Goal: Information Seeking & Learning: Learn about a topic

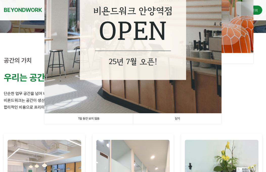
scroll to position [134, 0]
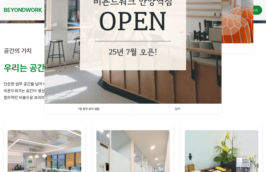
click at [183, 111] on link "닫기" at bounding box center [177, 109] width 89 height 10
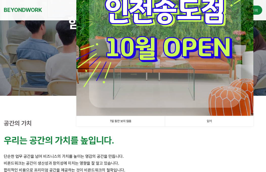
scroll to position [61, 0]
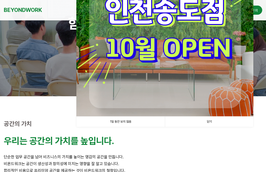
click at [202, 121] on link "닫기" at bounding box center [209, 121] width 89 height 10
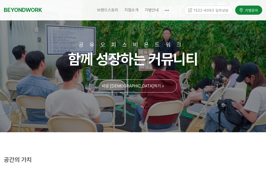
scroll to position [0, 0]
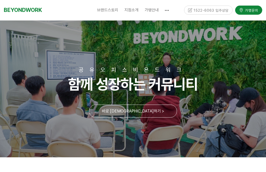
click at [144, 40] on span "분당서현점" at bounding box center [137, 41] width 14 height 4
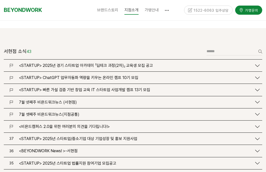
scroll to position [604, 0]
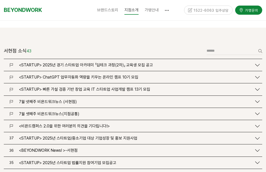
click at [161, 87] on div "<STARTUP> 빠른 가설 검증 기반 창업 교육 IT 스타트업 사업개발 캠프 13기 모집" at bounding box center [134, 89] width 236 height 5
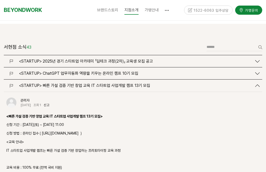
scroll to position [608, 0]
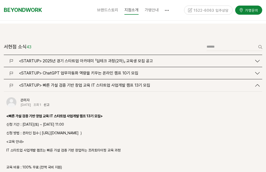
click at [180, 67] on div "<STARTUP> ChatGPT 업무자동화 역량을 키우는 온라인 캠프 10기 모집" at bounding box center [133, 73] width 259 height 12
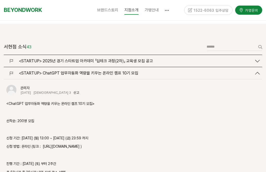
click at [170, 71] on div "<STARTUP> ChatGPT 업무자동화 역량을 키우는 온라인 캠프 10기 모집" at bounding box center [134, 73] width 236 height 5
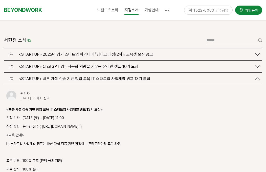
scroll to position [613, 0]
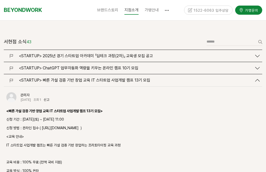
click at [165, 53] on div "<STARTUP> 2025년 경기 스타트업 아카데미 「딥테크 과정(2차)」 교육생 모집 공고" at bounding box center [134, 55] width 236 height 5
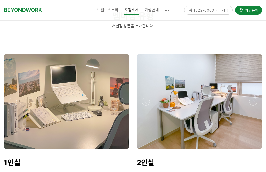
scroll to position [1810, 0]
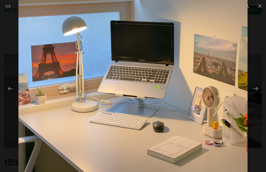
click at [259, 6] on span at bounding box center [260, 6] width 13 height 12
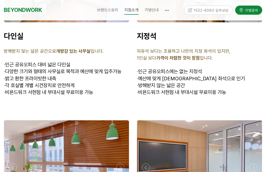
scroll to position [2135, 0]
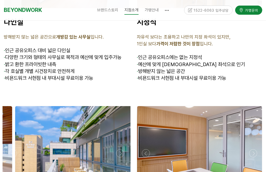
scroll to position [2152, 0]
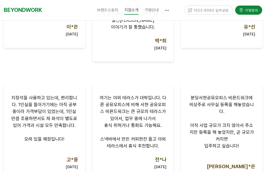
scroll to position [425, 0]
